Goal: Task Accomplishment & Management: Manage account settings

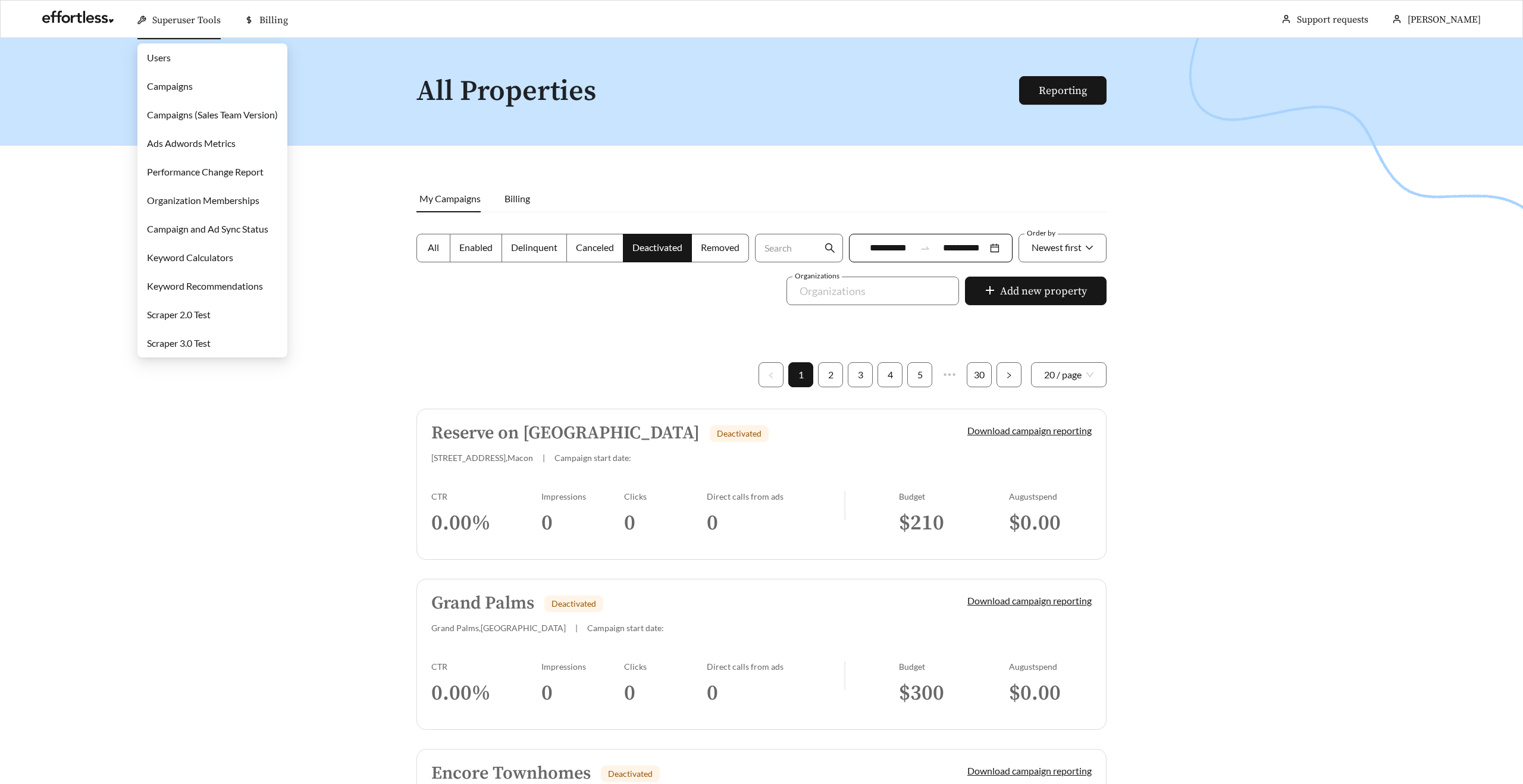
click at [170, 88] on link "Campaigns" at bounding box center [170, 86] width 46 height 11
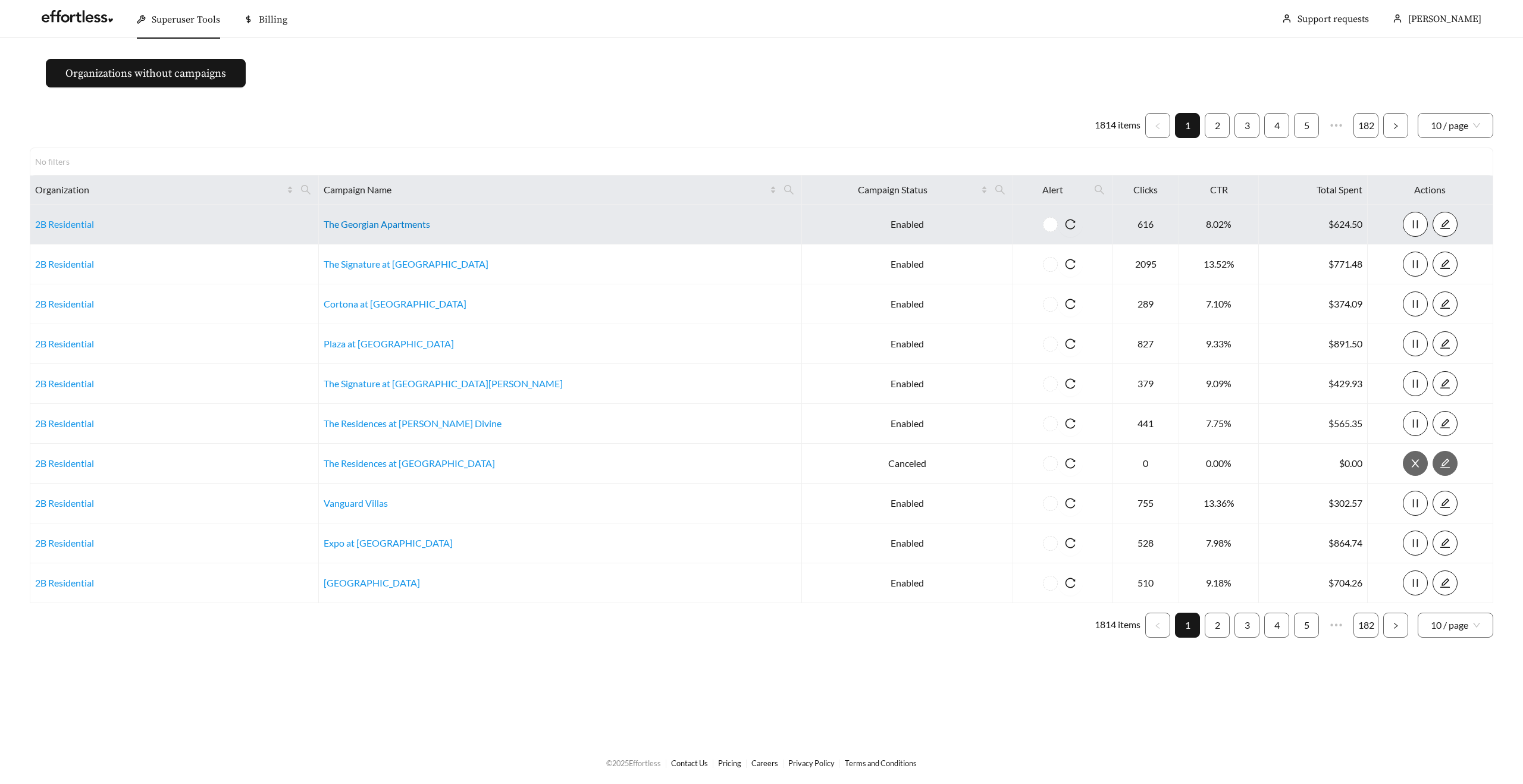
click at [400, 227] on link "The Georgian Apartments" at bounding box center [376, 224] width 106 height 11
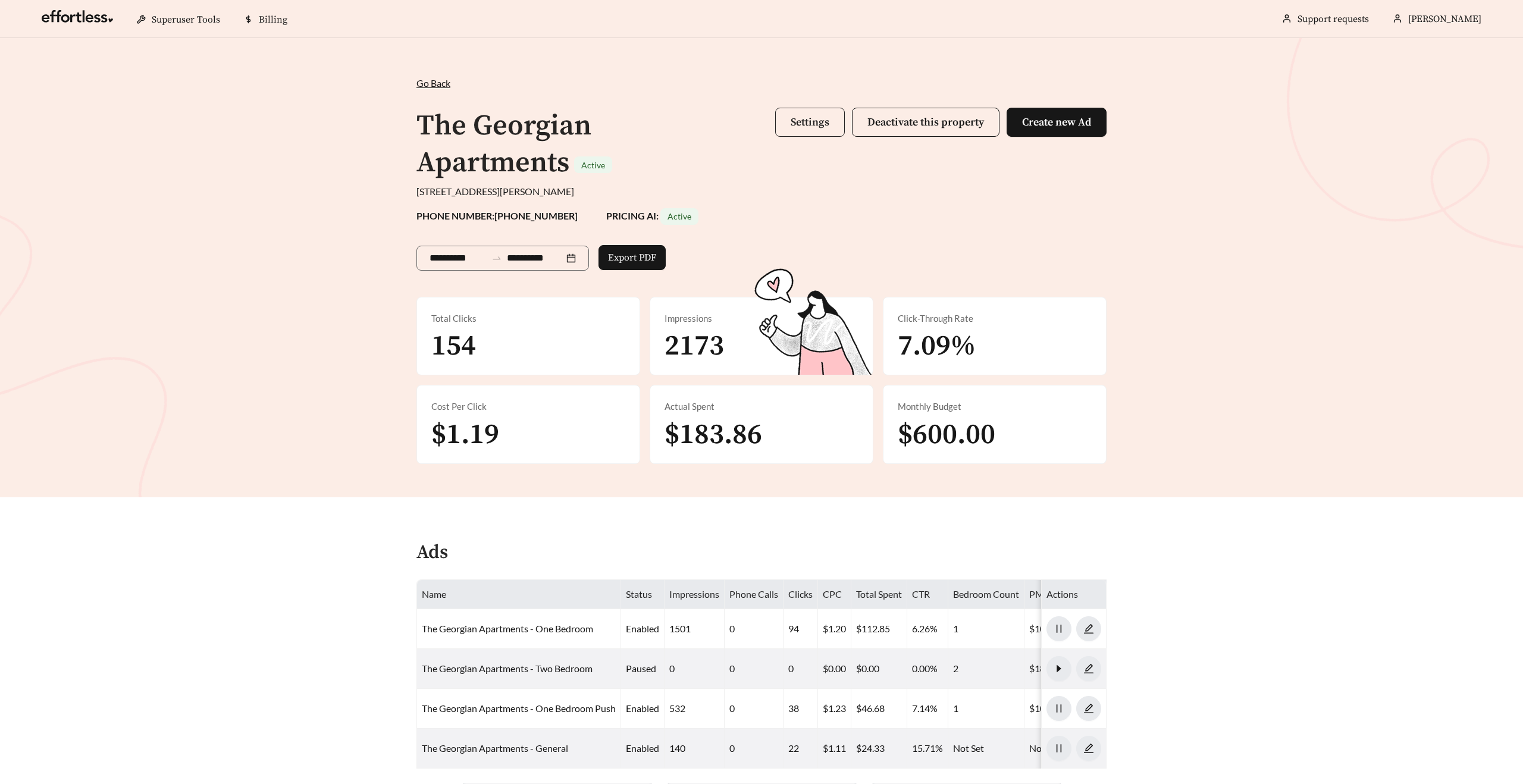
click at [807, 120] on span "Settings" at bounding box center [810, 122] width 39 height 13
